Goal: Navigation & Orientation: Find specific page/section

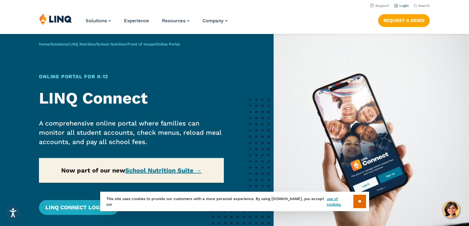
click at [401, 5] on link "Login" at bounding box center [401, 6] width 15 height 4
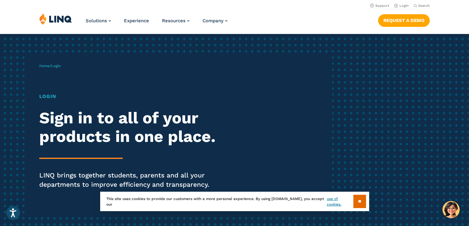
click at [47, 96] on h1 "Login" at bounding box center [129, 96] width 180 height 7
click at [58, 67] on span "Login" at bounding box center [55, 66] width 9 height 4
click at [404, 8] on li "Login" at bounding box center [401, 5] width 15 height 7
click at [402, 7] on link "Login" at bounding box center [401, 6] width 15 height 4
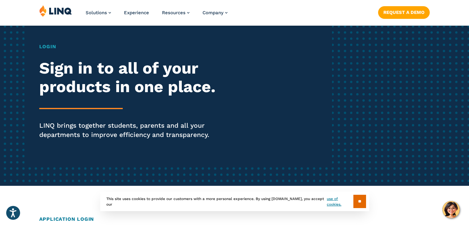
scroll to position [52, 0]
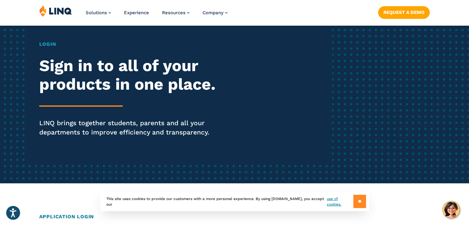
click at [355, 199] on input "**" at bounding box center [359, 201] width 13 height 13
